Goal: Task Accomplishment & Management: Manage account settings

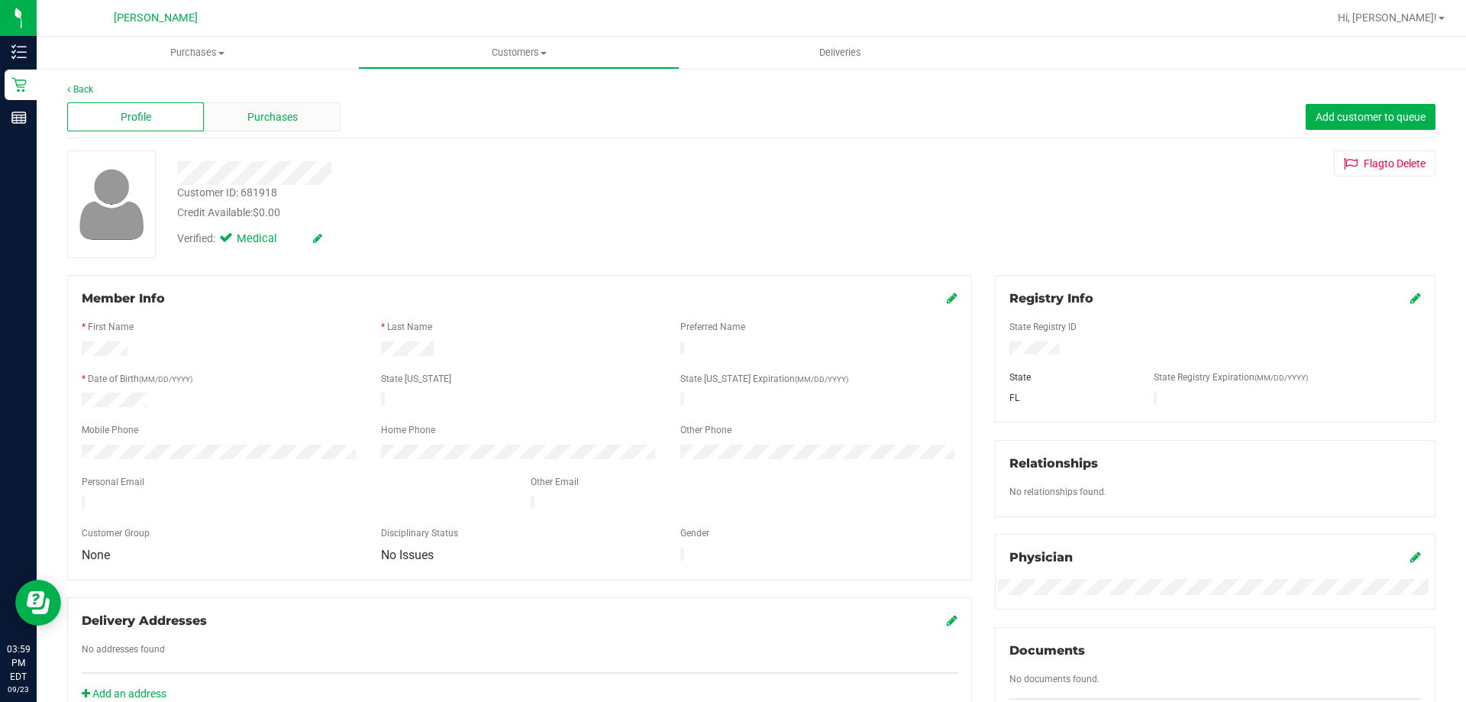
click at [266, 112] on span "Purchases" at bounding box center [272, 117] width 50 height 16
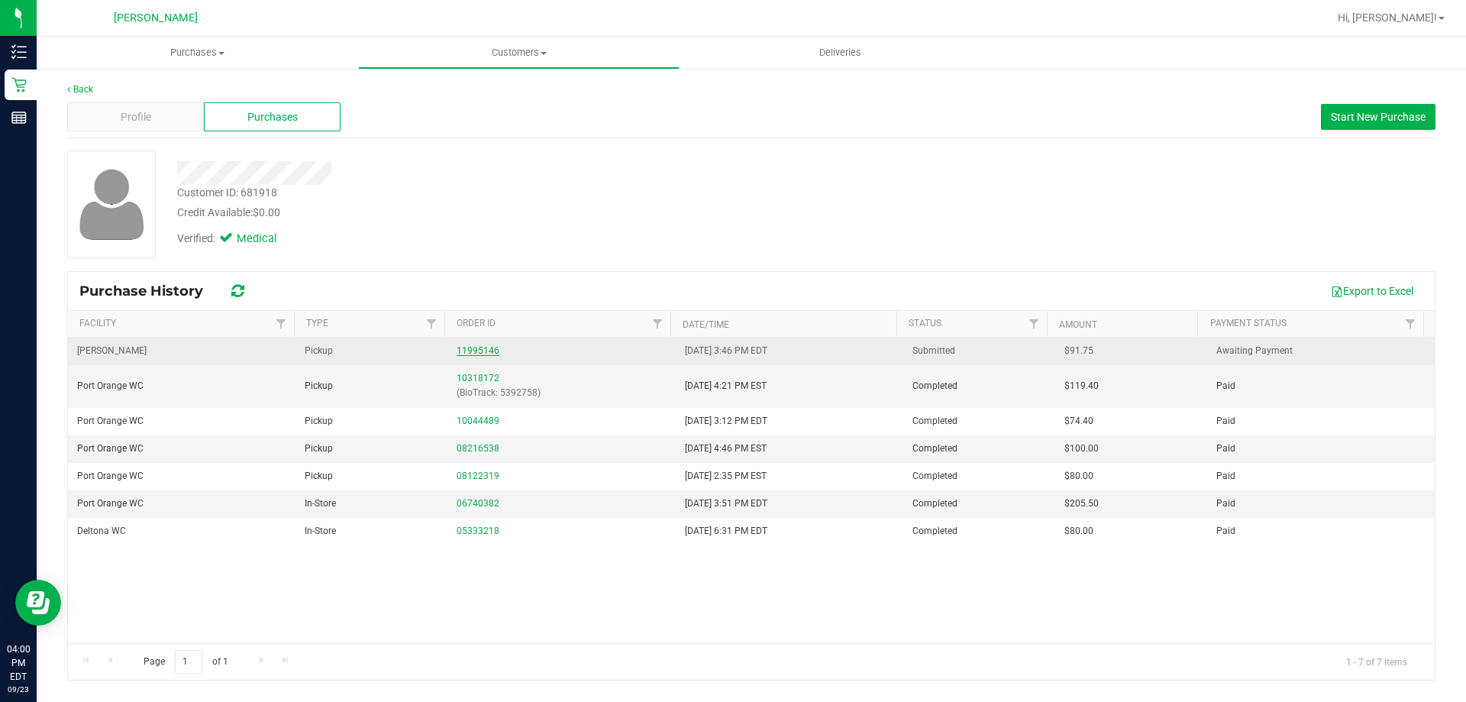
click at [469, 345] on link "11995146" at bounding box center [478, 350] width 43 height 11
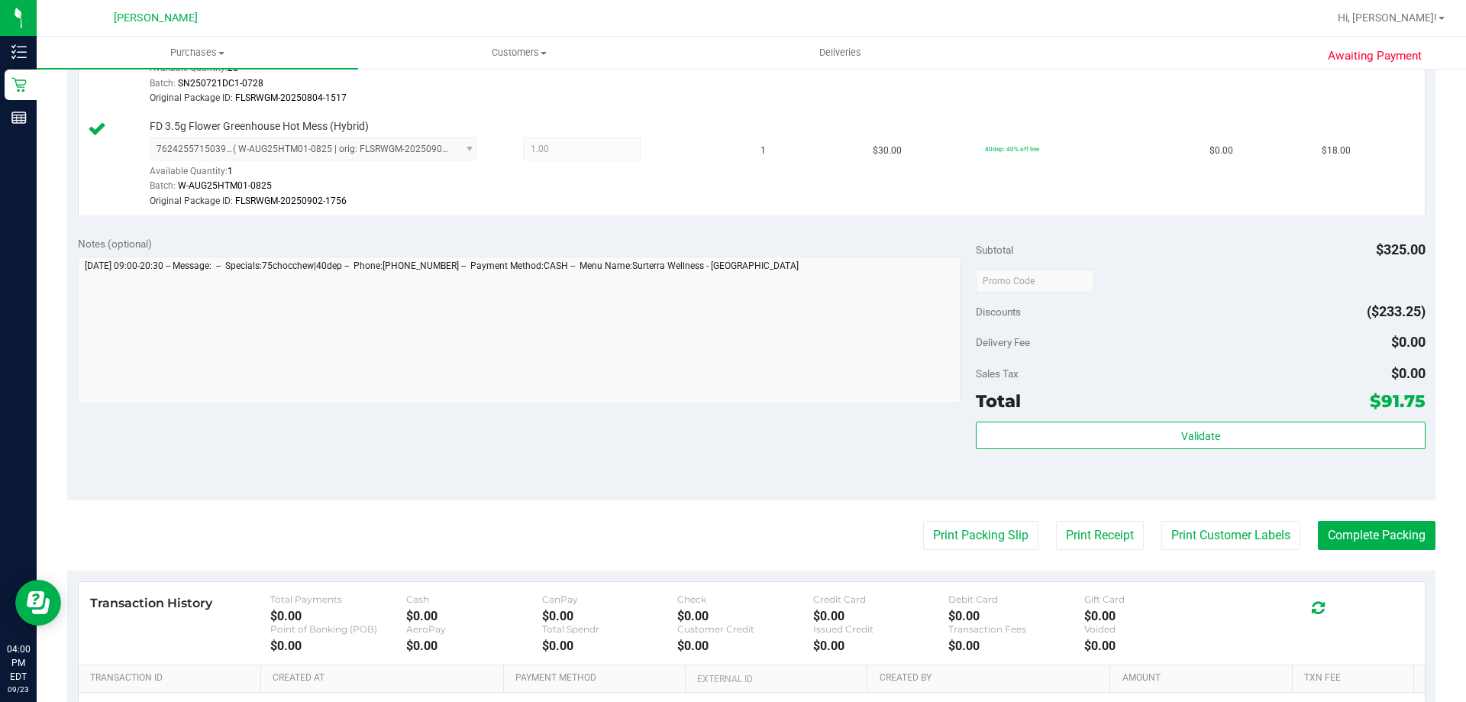
scroll to position [611, 0]
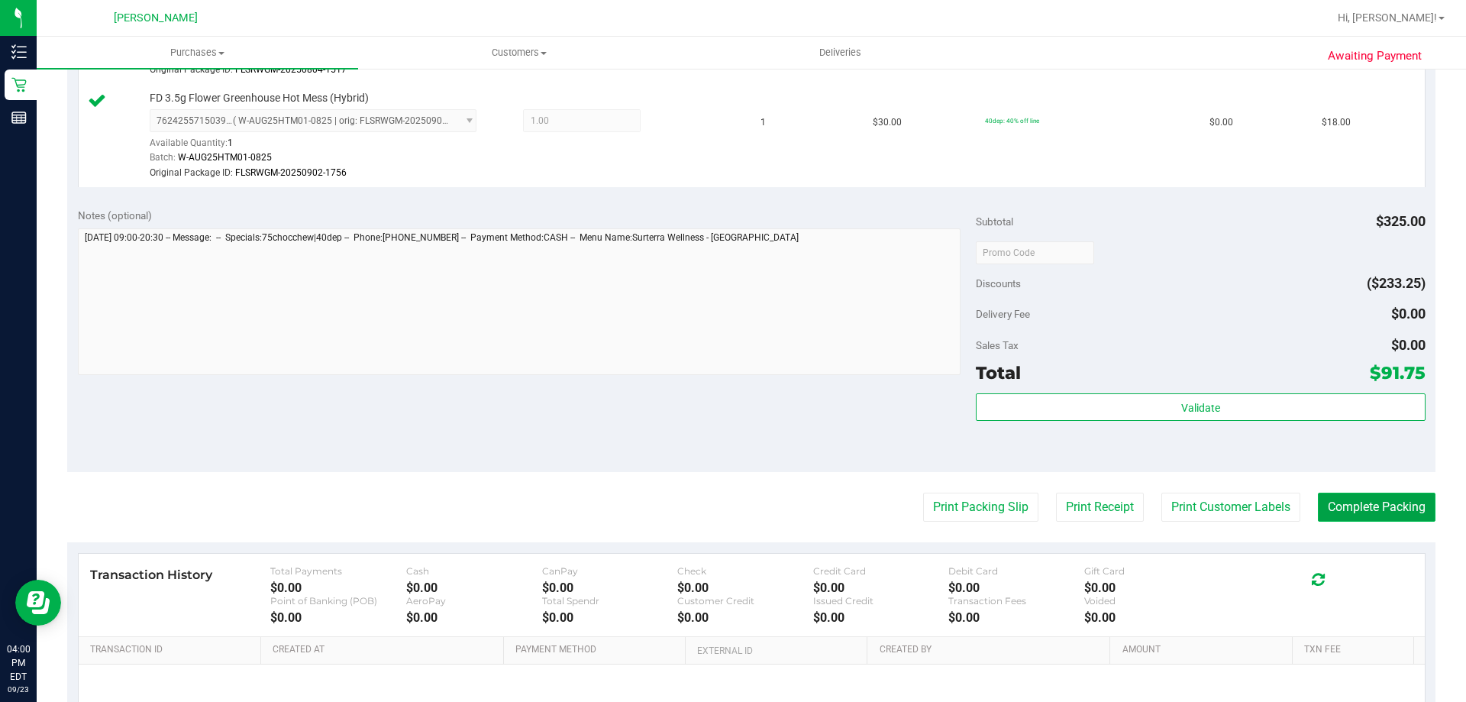
drag, startPoint x: 1373, startPoint y: 502, endPoint x: 1342, endPoint y: 496, distance: 31.0
click at [1372, 501] on button "Complete Packing" at bounding box center [1377, 506] width 118 height 29
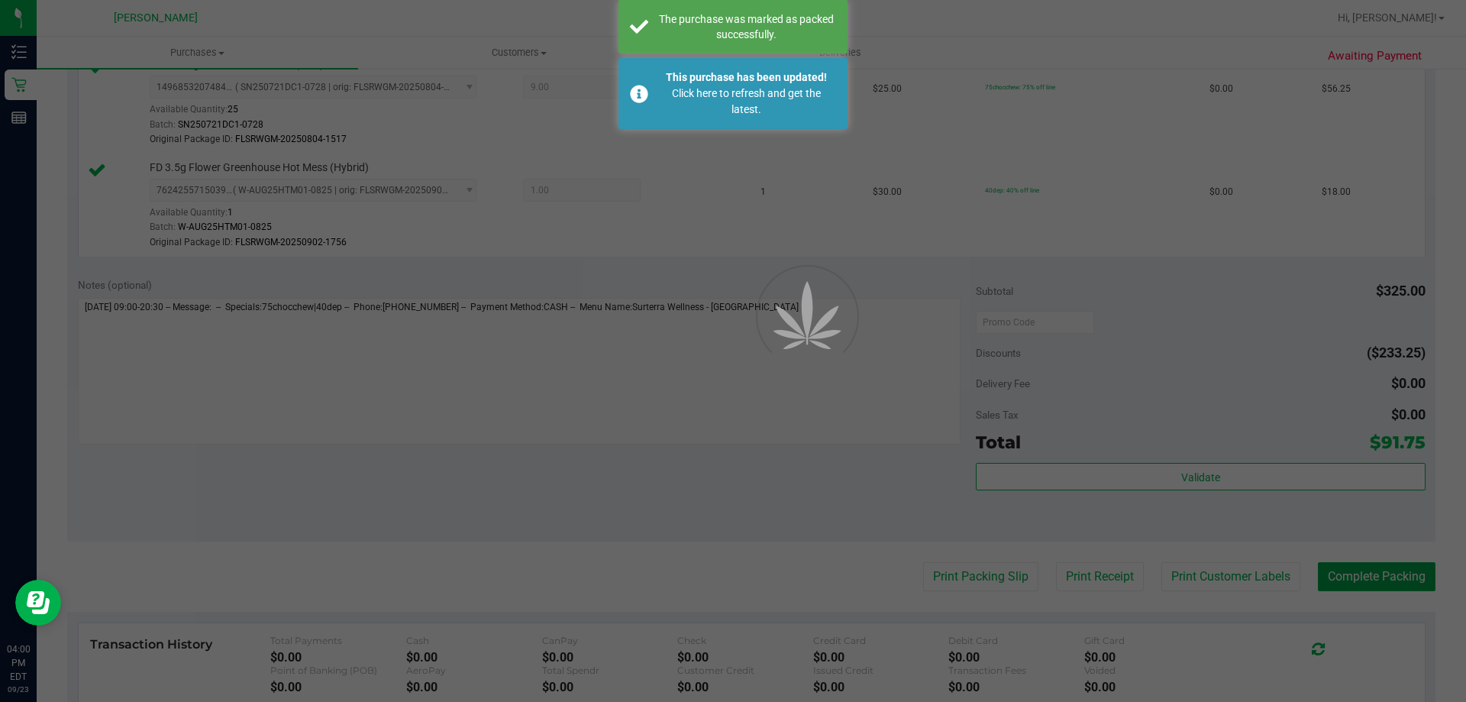
scroll to position [354, 0]
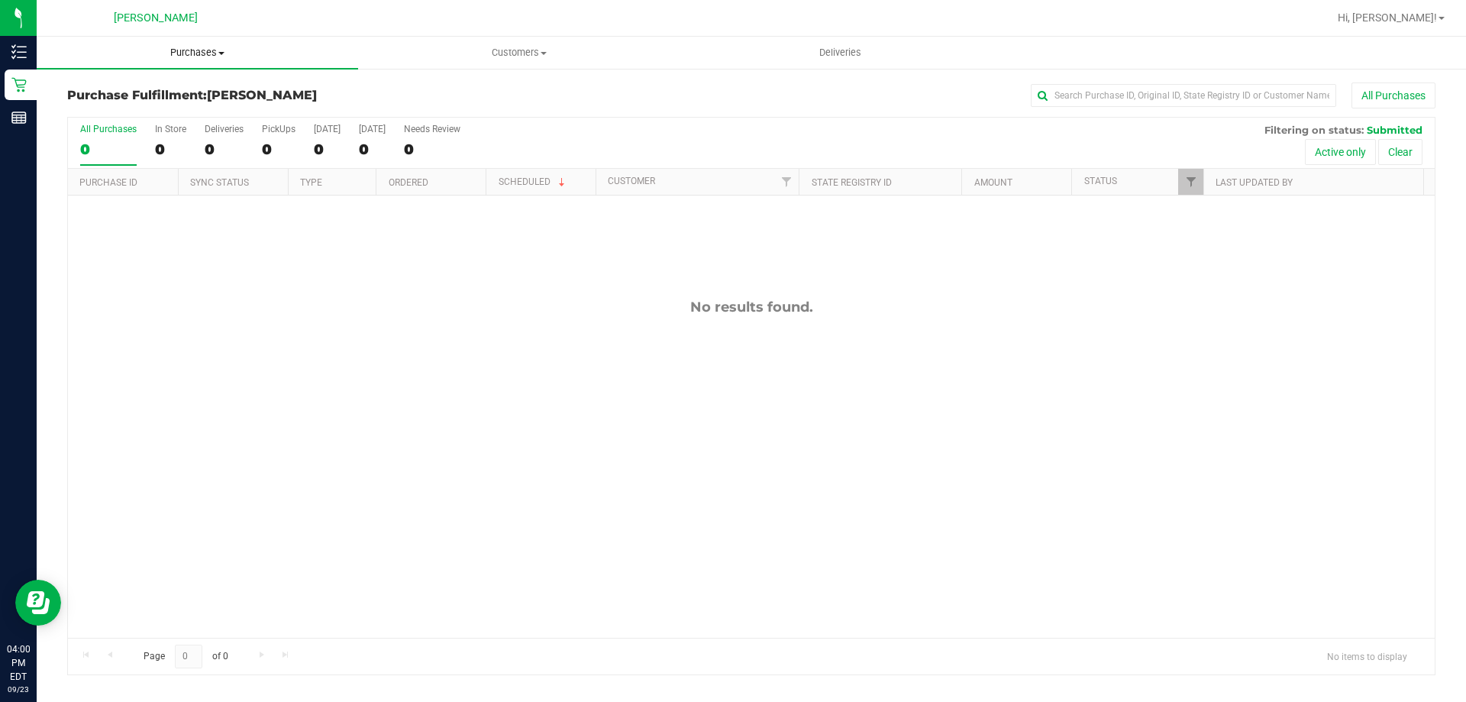
click at [200, 50] on span "Purchases" at bounding box center [197, 53] width 321 height 14
click at [121, 102] on li "Fulfillment" at bounding box center [197, 111] width 321 height 18
click at [747, 369] on div "No results found." at bounding box center [751, 467] width 1366 height 545
